Goal: Information Seeking & Learning: Check status

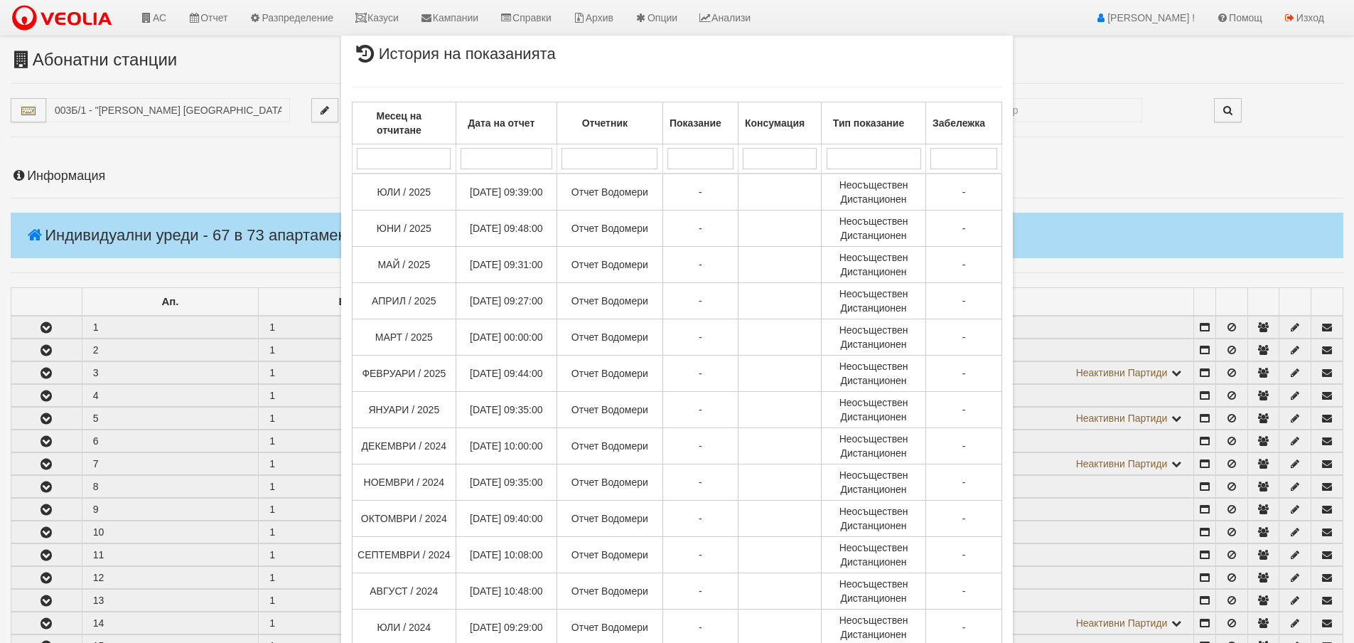
select select "40"
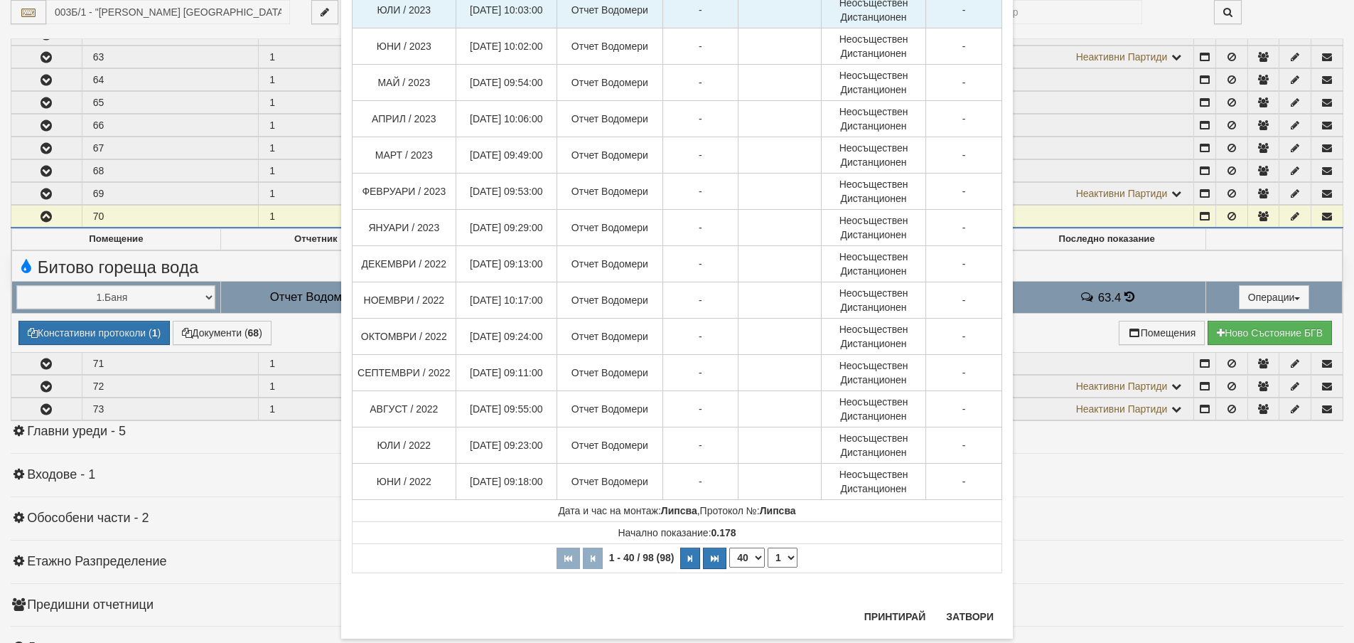
scroll to position [1142, 0]
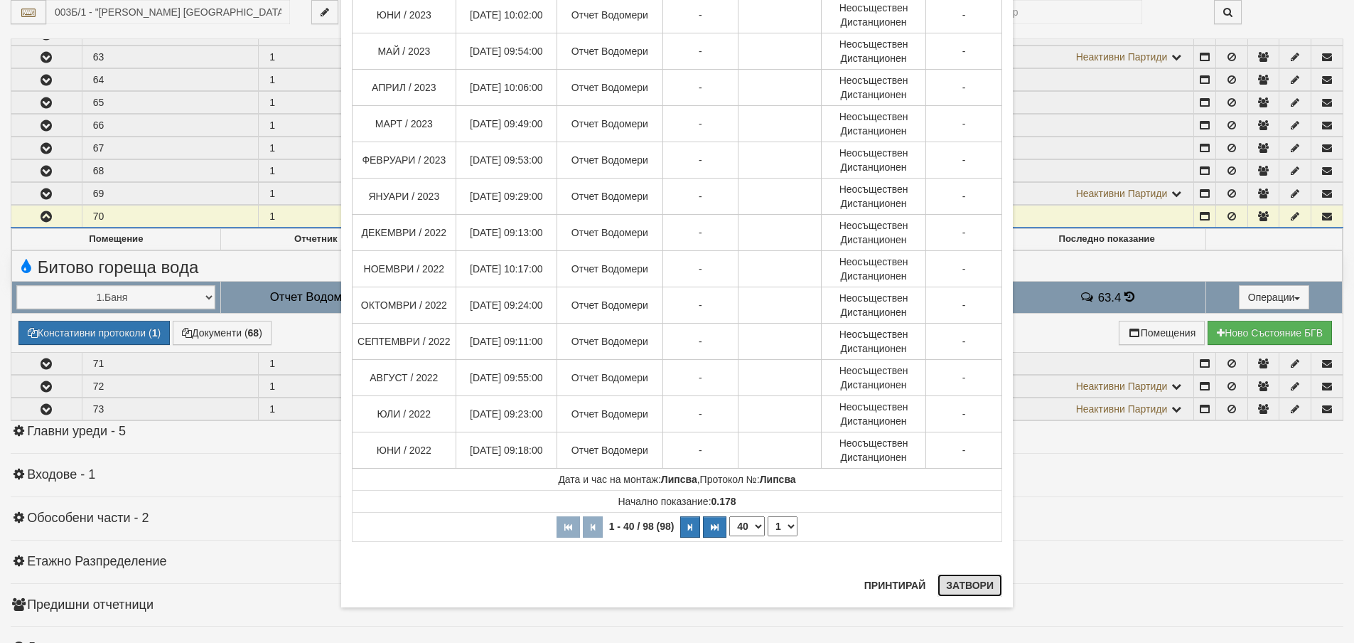
drag, startPoint x: 977, startPoint y: 593, endPoint x: 963, endPoint y: 593, distance: 14.2
click at [977, 593] on button "Затвори" at bounding box center [970, 585] width 65 height 23
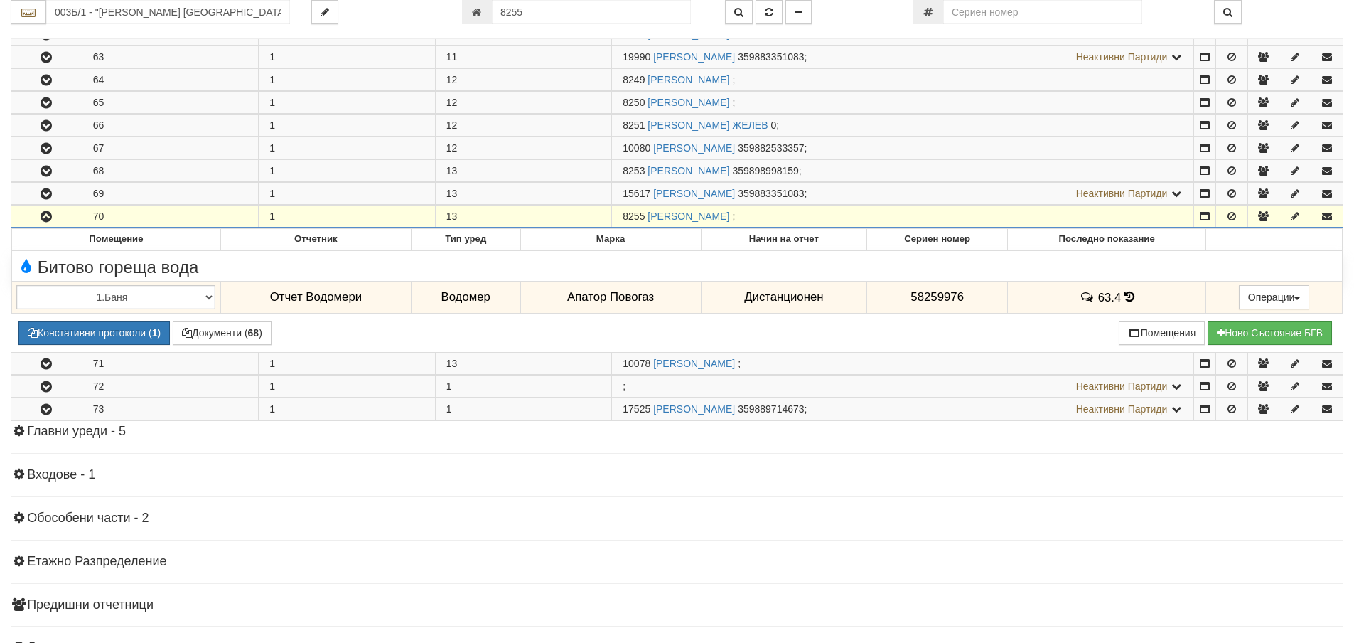
click at [53, 222] on button "button" at bounding box center [46, 215] width 70 height 21
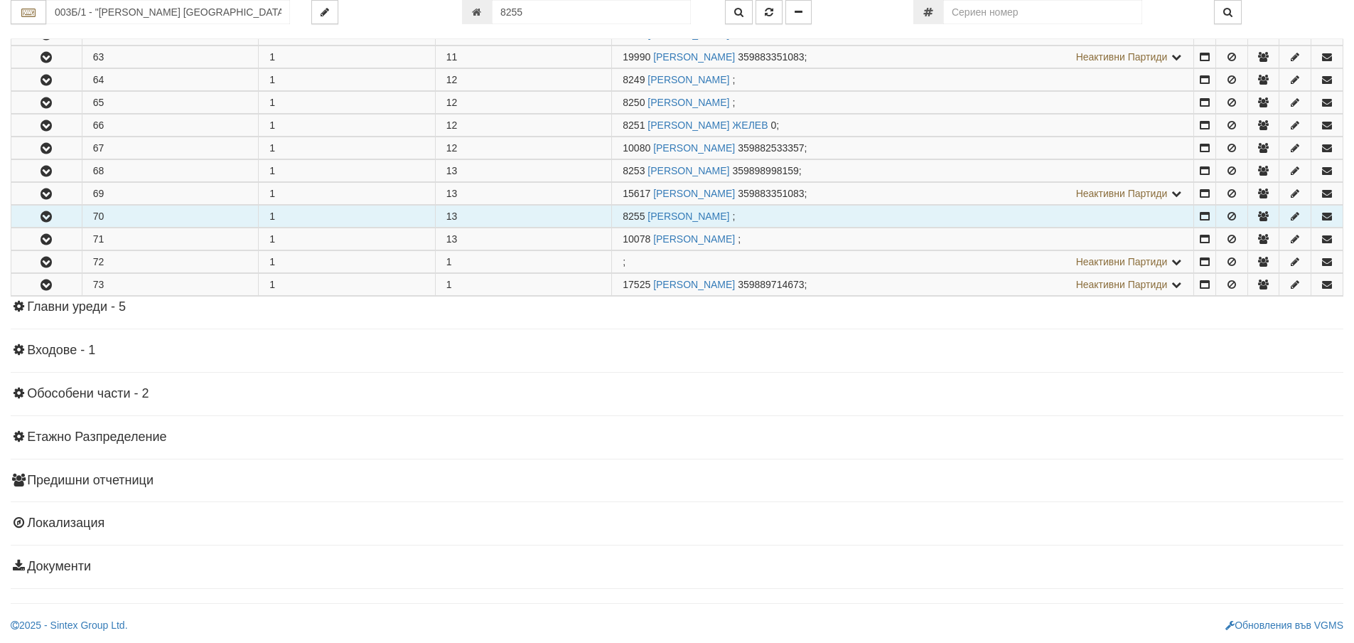
click at [53, 222] on button "button" at bounding box center [46, 215] width 70 height 21
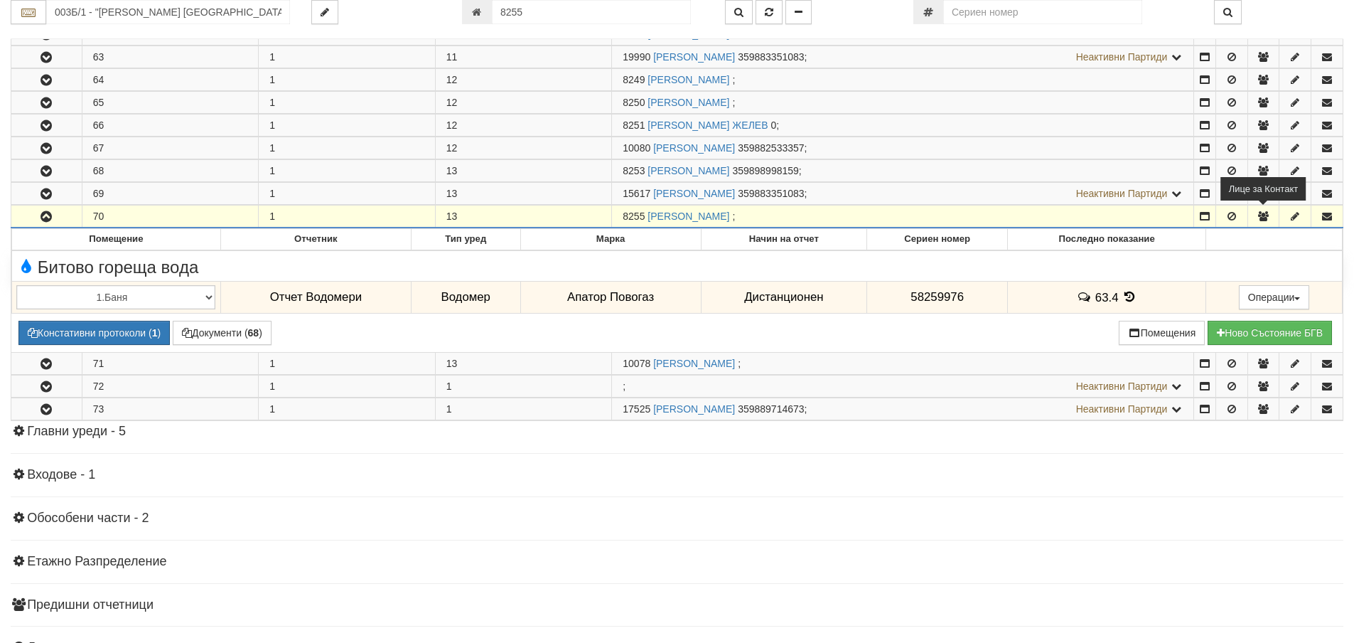
click at [1262, 208] on button "button" at bounding box center [1263, 215] width 31 height 21
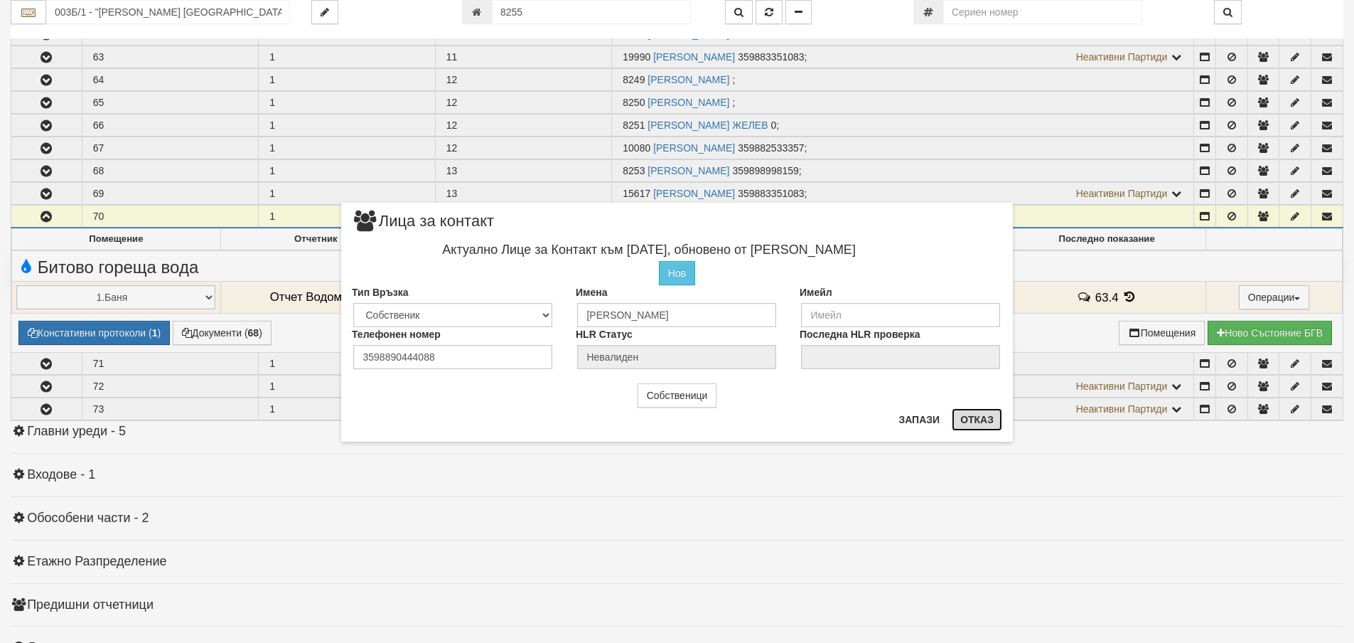
click at [975, 429] on button "Отказ" at bounding box center [977, 419] width 50 height 23
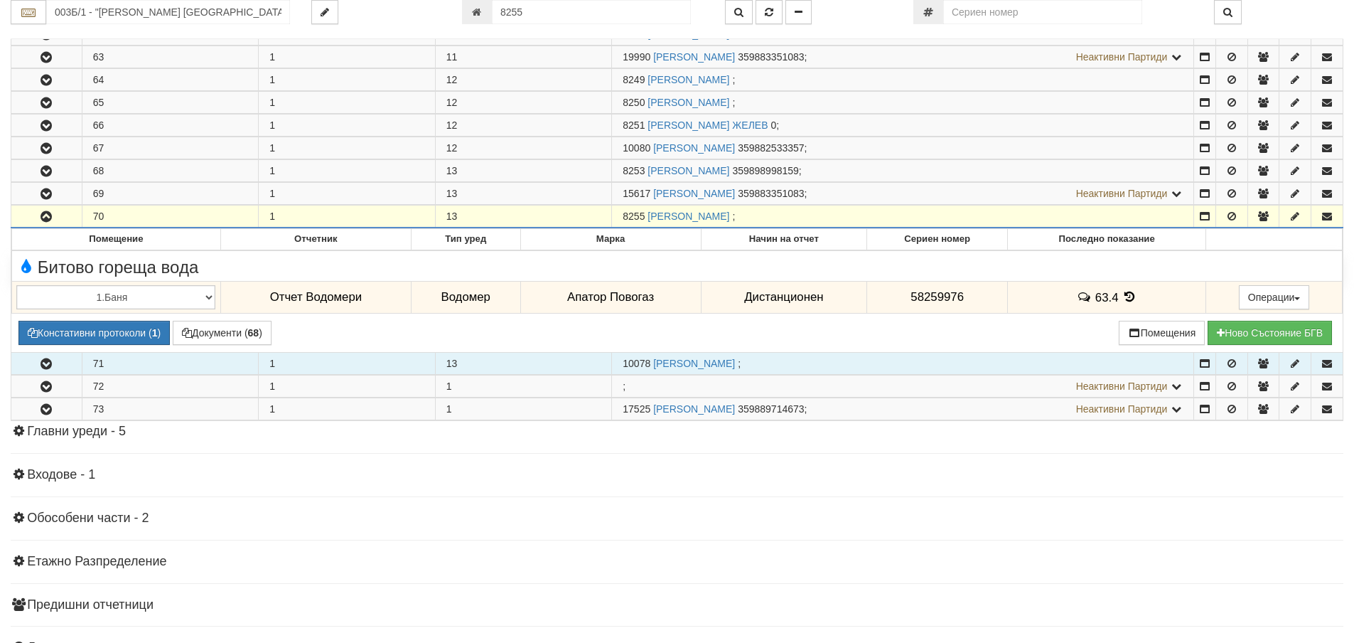
click at [77, 363] on button "button" at bounding box center [46, 363] width 70 height 21
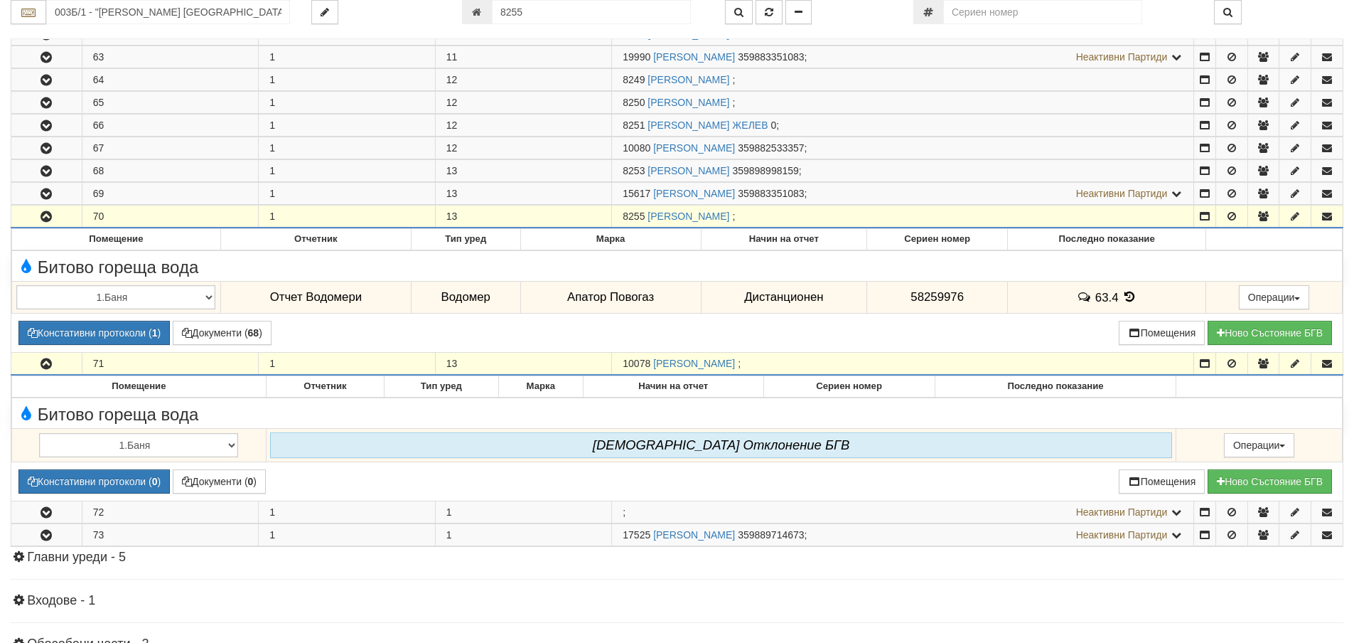
click at [50, 218] on icon "button" at bounding box center [46, 217] width 17 height 10
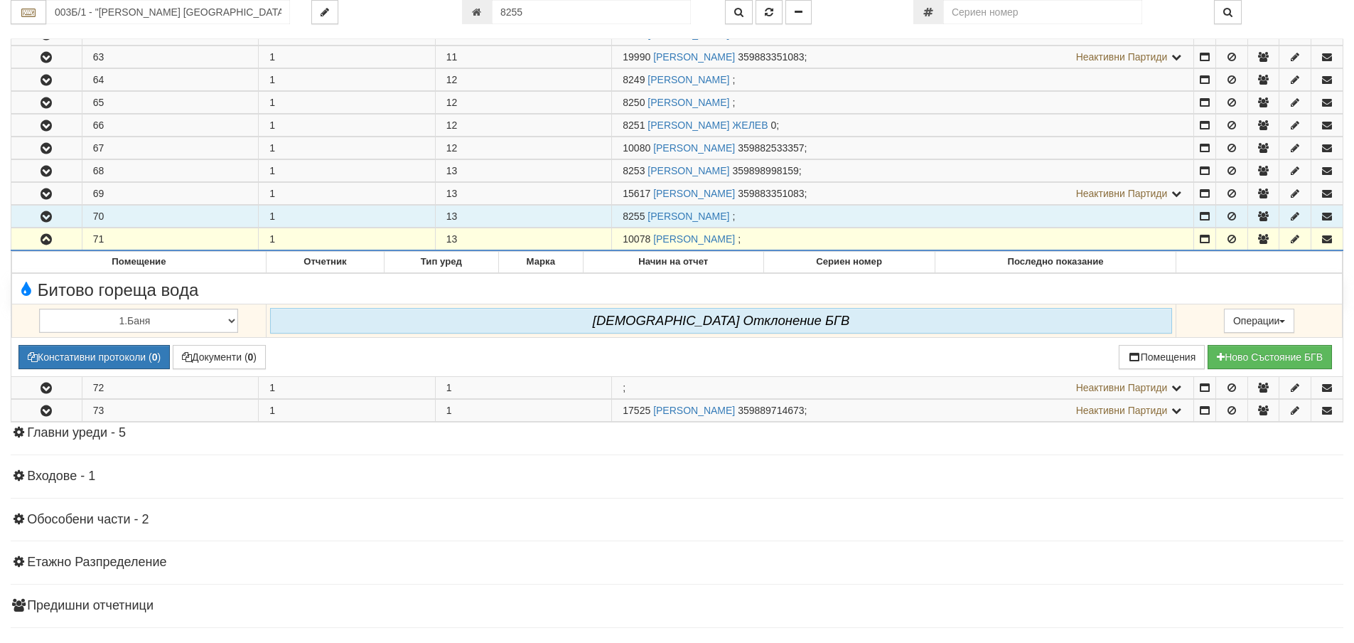
click at [50, 218] on icon "button" at bounding box center [46, 217] width 17 height 10
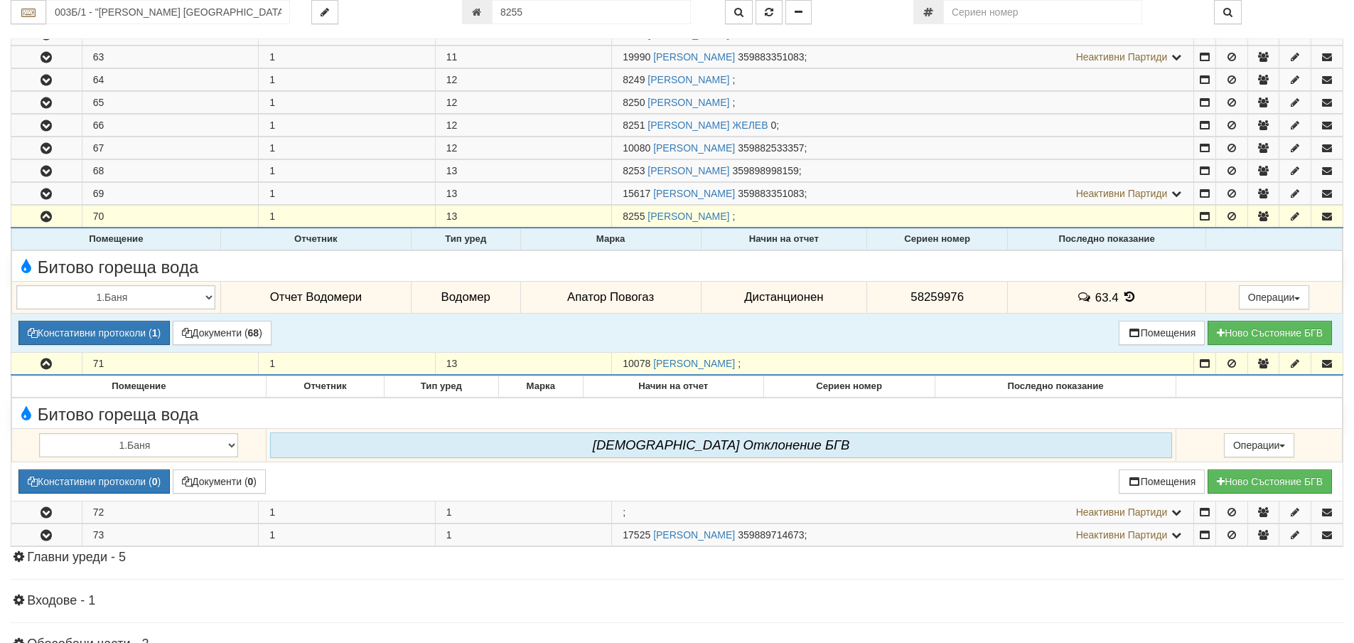
click at [135, 320] on td "Записите се зареждат... Помещение Отчетник Тип уред Марка Начин на отчет Сериен…" at bounding box center [677, 289] width 1332 height 124
click at [134, 335] on button "Констативни протоколи ( 1 )" at bounding box center [93, 333] width 151 height 24
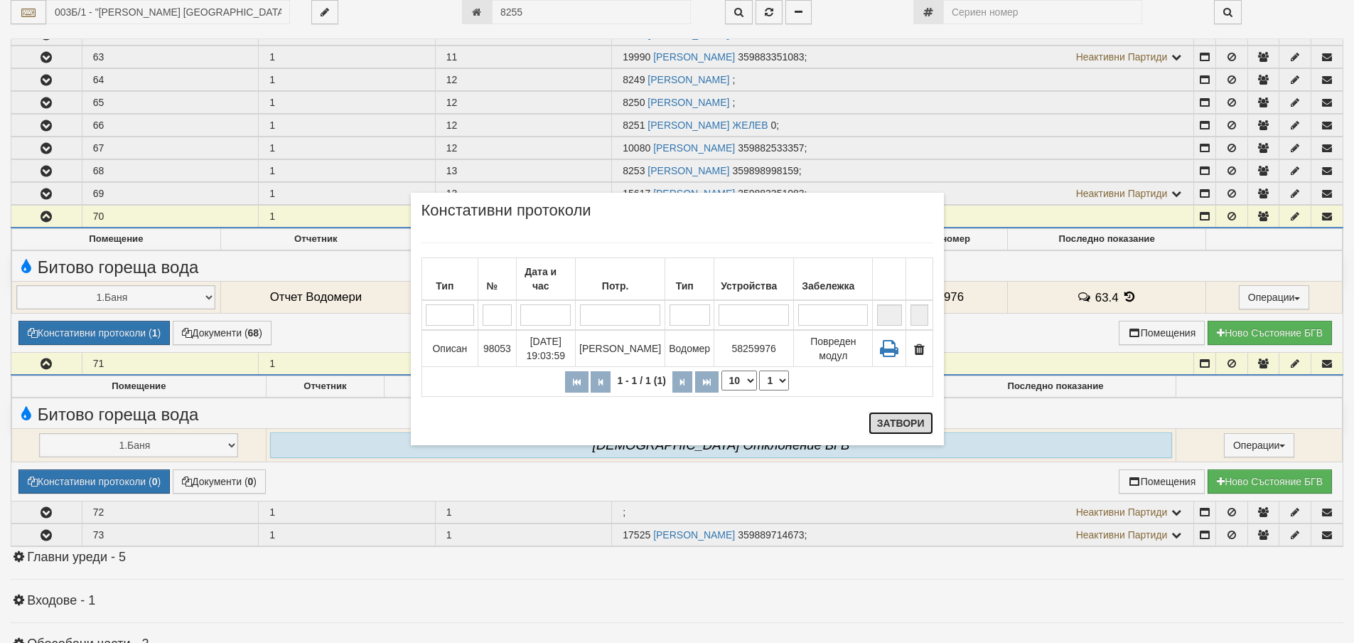
click at [888, 422] on button "Затвори" at bounding box center [901, 423] width 65 height 23
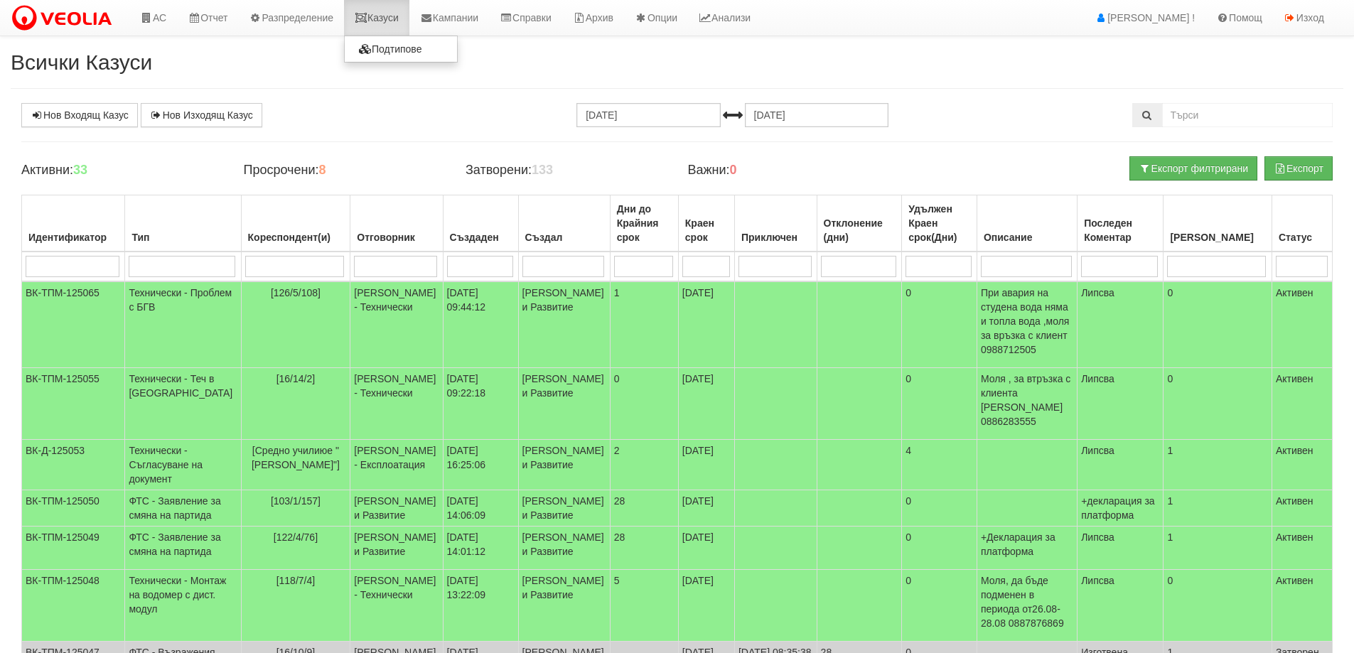
click at [395, 23] on link "Казуси" at bounding box center [376, 18] width 65 height 36
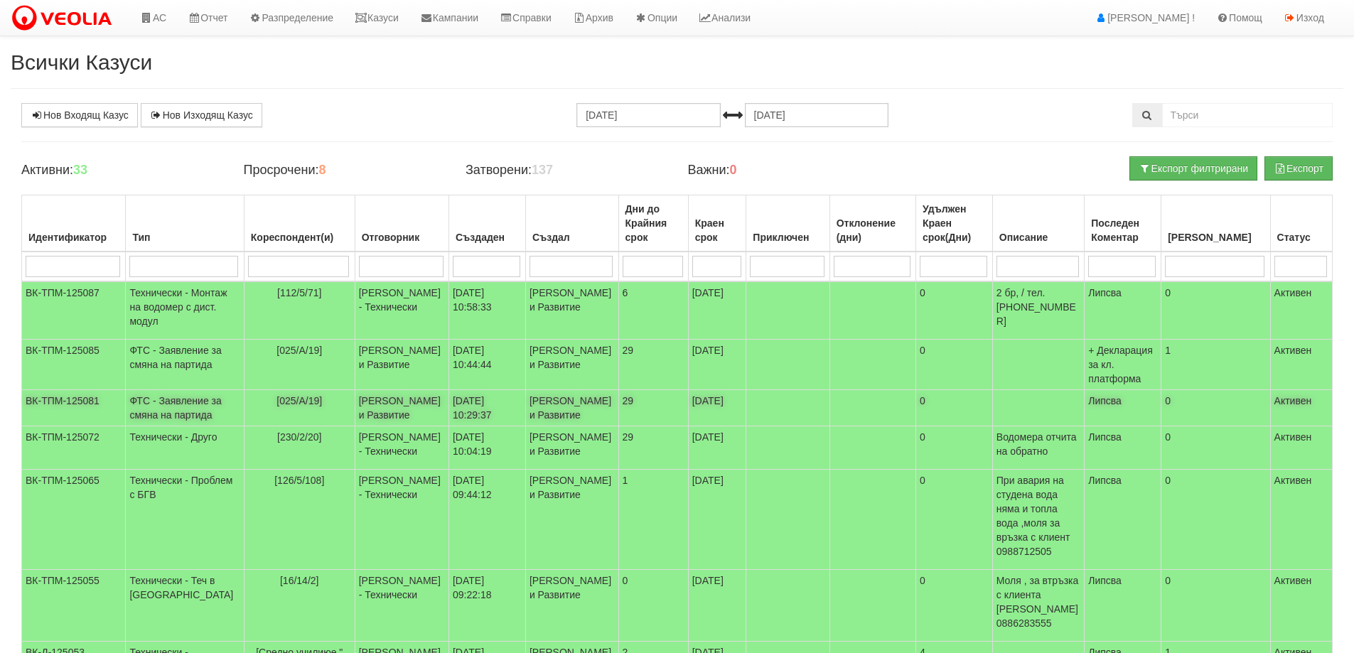
click at [480, 426] on td "19/08/2025 10:29:37" at bounding box center [487, 408] width 77 height 36
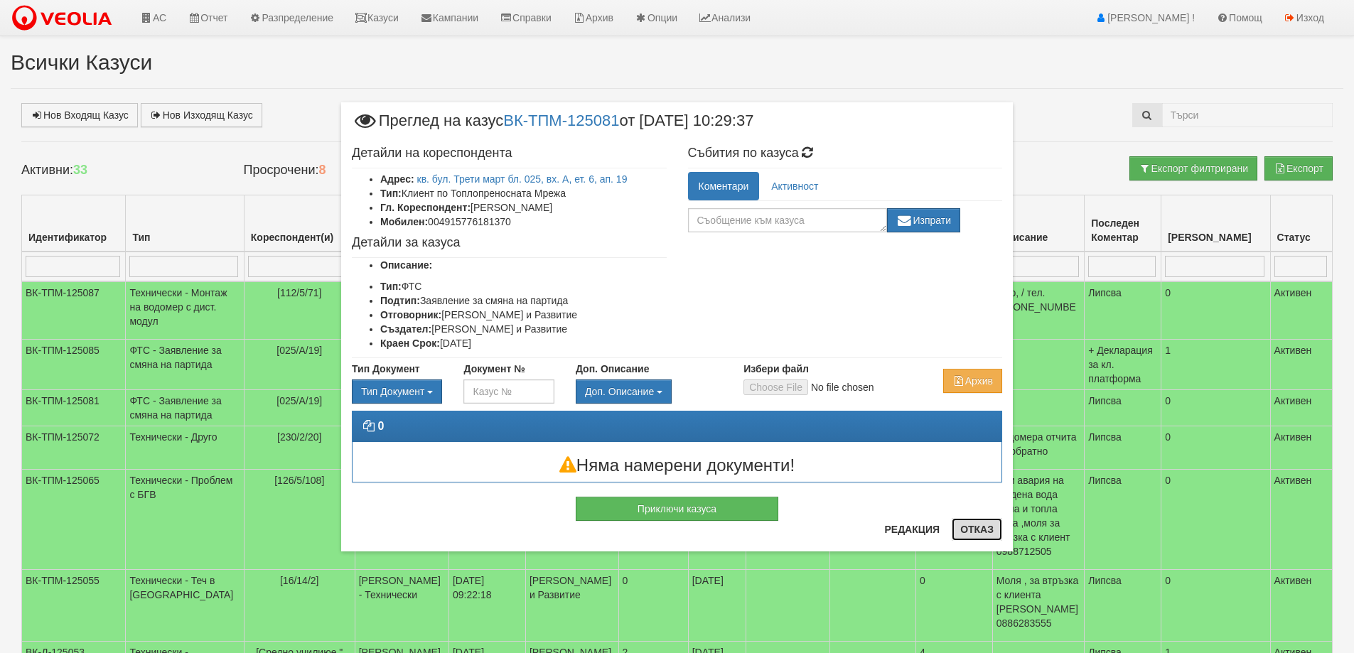
click at [987, 535] on button "Отказ" at bounding box center [977, 529] width 50 height 23
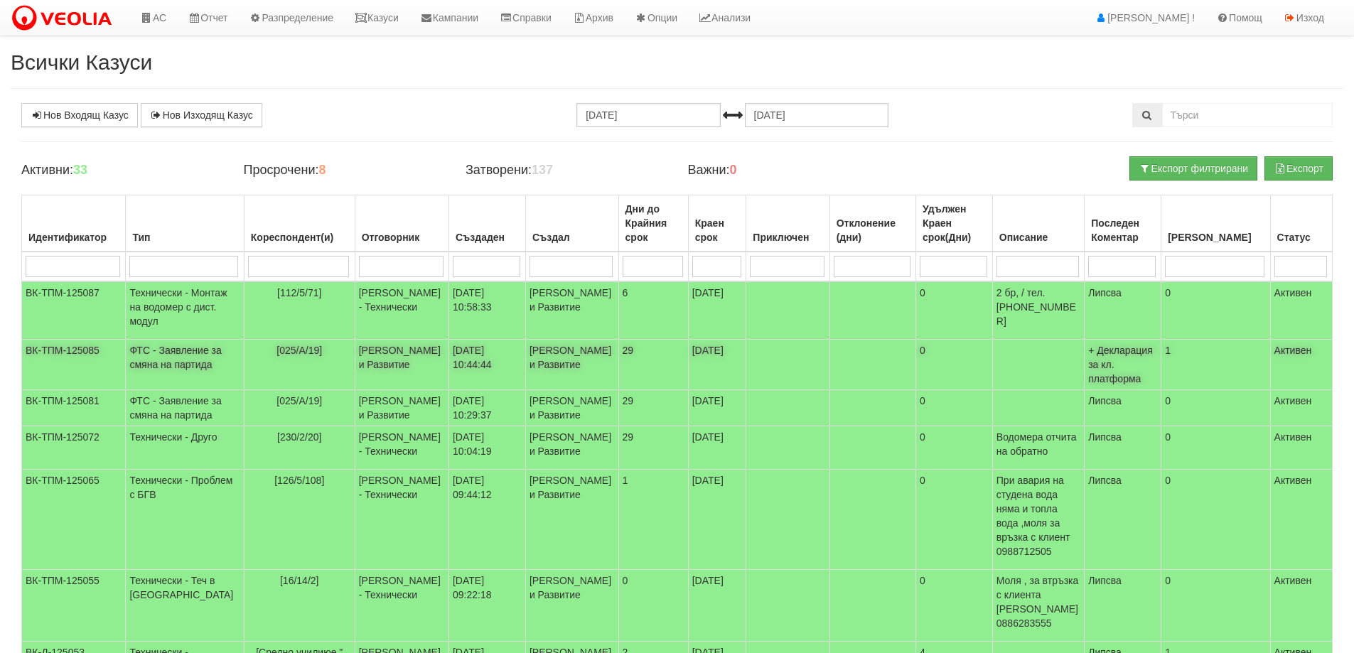
click at [407, 372] on td "[PERSON_NAME] и Развитие" at bounding box center [402, 365] width 94 height 50
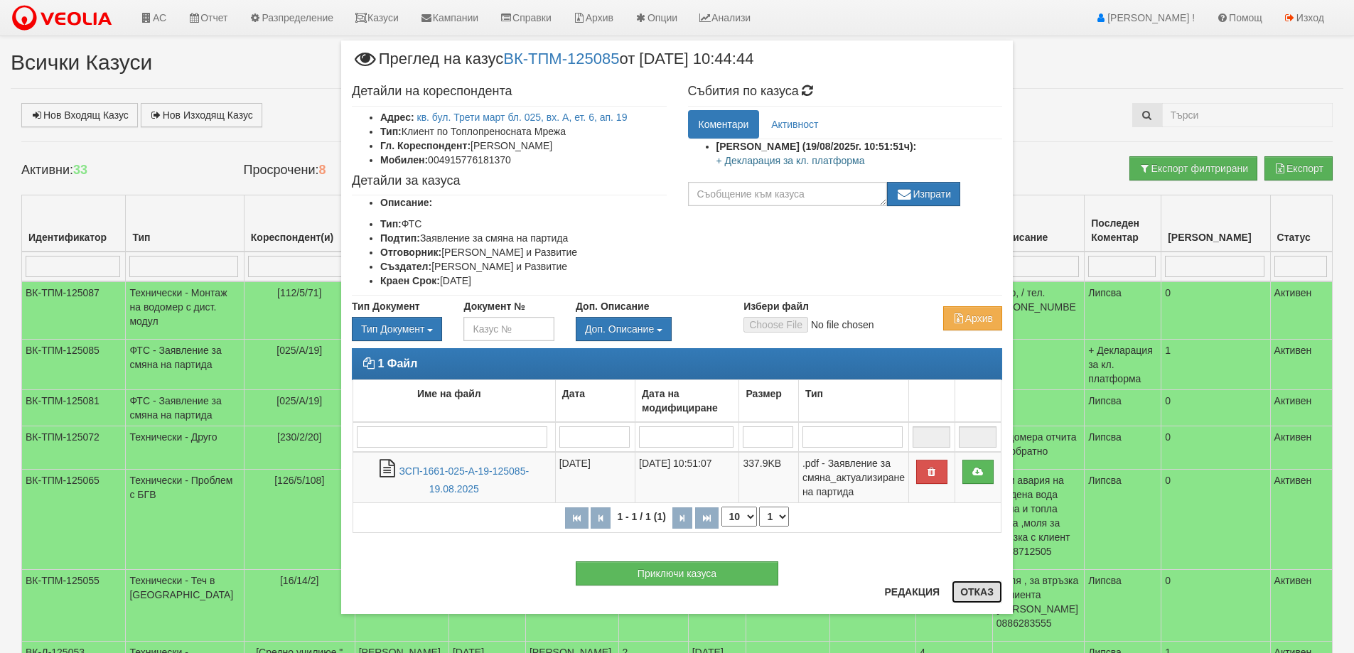
click at [973, 591] on button "Отказ" at bounding box center [977, 592] width 50 height 23
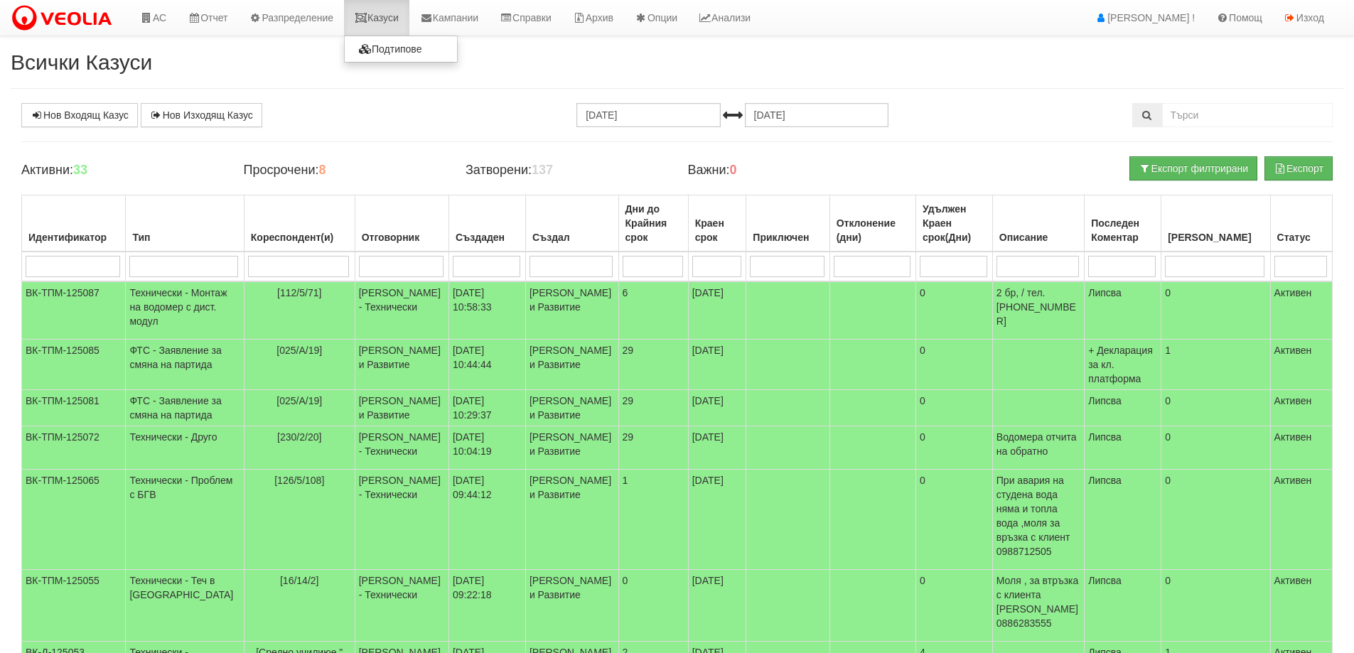
click at [394, 11] on link "Казуси" at bounding box center [376, 18] width 65 height 36
click at [389, 14] on link "Казуси" at bounding box center [376, 18] width 65 height 36
